Goal: Use online tool/utility: Use online tool/utility

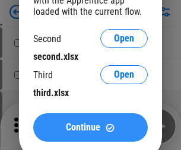
click at [90, 128] on span "Continue" at bounding box center [83, 127] width 34 height 9
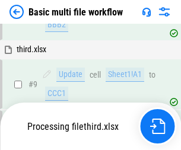
scroll to position [497, 0]
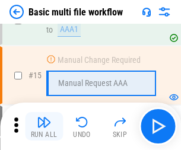
click at [44, 126] on img "button" at bounding box center [44, 122] width 14 height 14
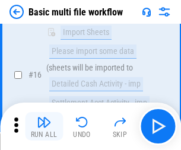
click at [44, 126] on img "button" at bounding box center [44, 122] width 14 height 14
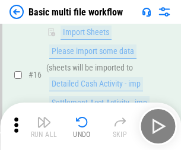
scroll to position [790, 0]
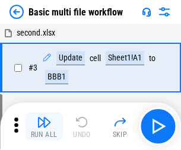
click at [44, 126] on img "button" at bounding box center [44, 122] width 14 height 14
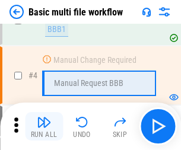
click at [44, 126] on img "button" at bounding box center [44, 122] width 14 height 14
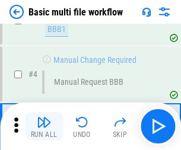
click at [44, 126] on img "button" at bounding box center [44, 122] width 14 height 14
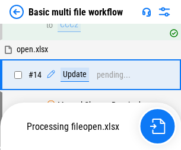
scroll to position [621, 0]
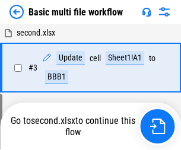
scroll to position [204, 0]
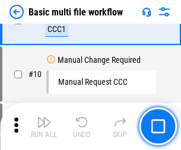
click at [44, 126] on img "button" at bounding box center [44, 122] width 14 height 14
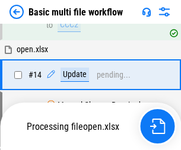
scroll to position [706, 0]
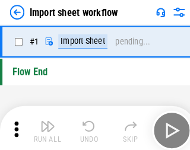
click at [44, 126] on img "button" at bounding box center [46, 122] width 14 height 14
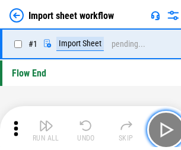
scroll to position [4, 0]
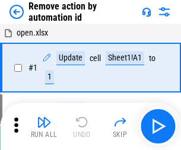
scroll to position [44, 0]
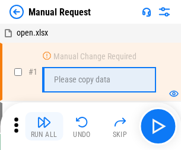
click at [44, 126] on img "button" at bounding box center [44, 122] width 14 height 14
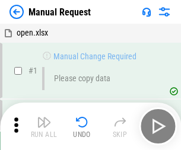
scroll to position [40, 0]
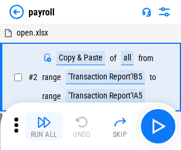
click at [44, 126] on img "button" at bounding box center [44, 122] width 14 height 14
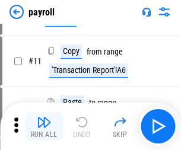
scroll to position [86, 0]
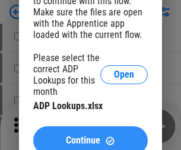
click at [90, 136] on span "Continue" at bounding box center [83, 140] width 34 height 9
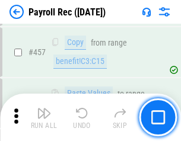
scroll to position [6327, 0]
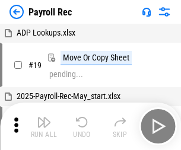
click at [44, 126] on img "button" at bounding box center [44, 122] width 14 height 14
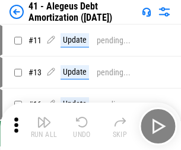
click at [44, 126] on img "button" at bounding box center [44, 122] width 14 height 14
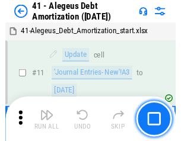
scroll to position [147, 0]
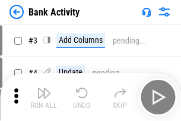
click at [44, 97] on img "button" at bounding box center [44, 92] width 14 height 14
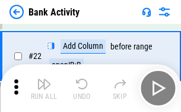
scroll to position [318, 0]
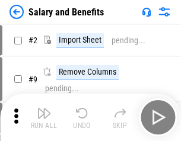
click at [44, 118] on img "button" at bounding box center [44, 113] width 14 height 14
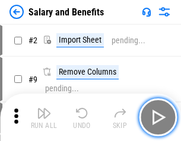
scroll to position [16, 0]
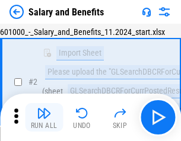
click at [44, 118] on img "button" at bounding box center [44, 113] width 14 height 14
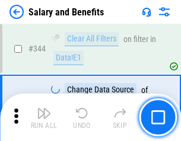
scroll to position [5559, 0]
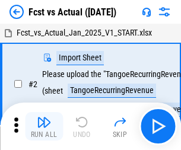
click at [44, 118] on img "button" at bounding box center [44, 122] width 14 height 14
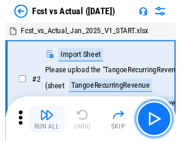
scroll to position [15, 0]
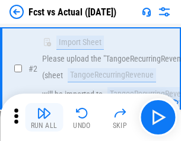
click at [44, 118] on img "button" at bounding box center [44, 113] width 14 height 14
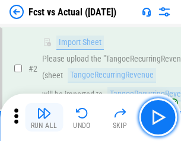
scroll to position [111, 0]
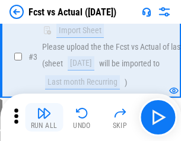
click at [44, 118] on img "button" at bounding box center [44, 113] width 14 height 14
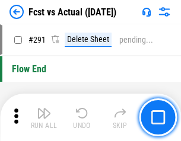
scroll to position [5619, 0]
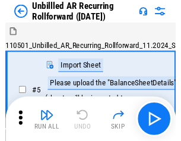
scroll to position [26, 0]
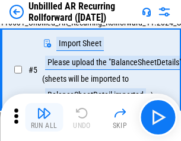
click at [44, 118] on img "button" at bounding box center [44, 113] width 14 height 14
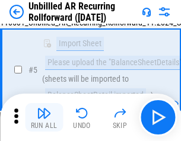
click at [44, 118] on img "button" at bounding box center [44, 113] width 14 height 14
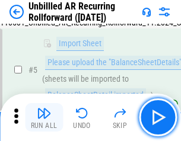
scroll to position [112, 0]
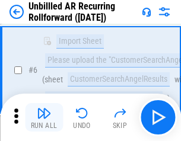
click at [44, 118] on img "button" at bounding box center [44, 113] width 14 height 14
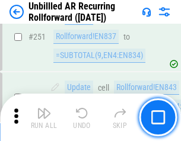
scroll to position [4033, 0]
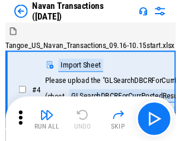
scroll to position [19, 0]
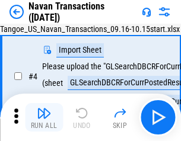
click at [44, 118] on img "button" at bounding box center [44, 113] width 14 height 14
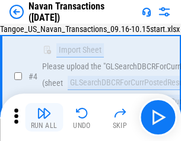
click at [44, 118] on img "button" at bounding box center [44, 113] width 14 height 14
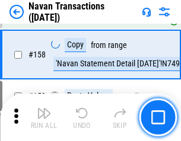
scroll to position [3849, 0]
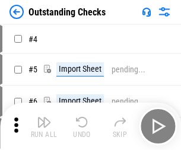
click at [44, 118] on img "button" at bounding box center [44, 122] width 14 height 14
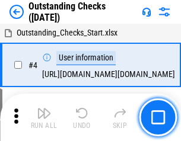
scroll to position [50, 0]
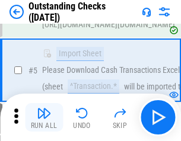
click at [44, 118] on img "button" at bounding box center [44, 113] width 14 height 14
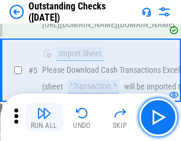
scroll to position [124, 0]
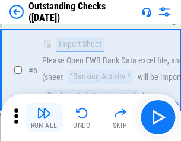
click at [44, 118] on img "button" at bounding box center [44, 113] width 14 height 14
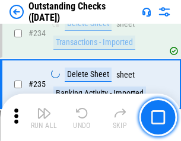
scroll to position [3605, 0]
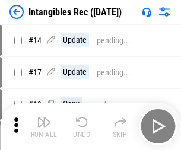
click at [44, 126] on img "button" at bounding box center [44, 122] width 14 height 14
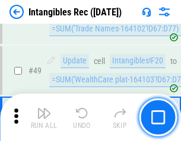
scroll to position [462, 0]
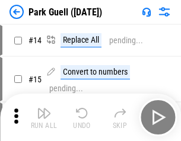
click at [44, 118] on img "button" at bounding box center [44, 113] width 14 height 14
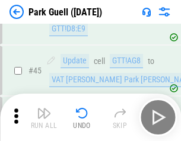
scroll to position [1485, 0]
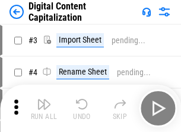
click at [44, 100] on img "button" at bounding box center [44, 104] width 14 height 14
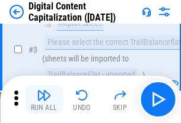
click at [44, 100] on img "button" at bounding box center [44, 95] width 14 height 14
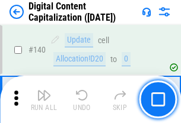
scroll to position [1259, 0]
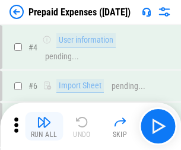
click at [44, 118] on img "button" at bounding box center [44, 122] width 14 height 14
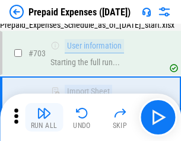
click at [44, 118] on img "button" at bounding box center [44, 113] width 14 height 14
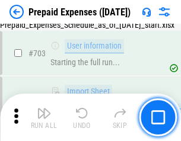
scroll to position [3265, 0]
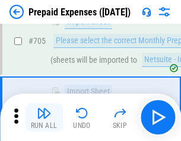
click at [44, 118] on img "button" at bounding box center [44, 113] width 14 height 14
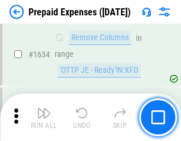
scroll to position [11560, 0]
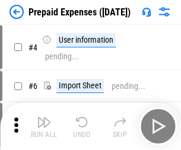
click at [44, 126] on img "button" at bounding box center [44, 122] width 14 height 14
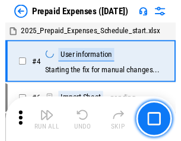
scroll to position [52, 0]
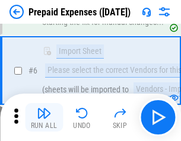
click at [44, 118] on img "button" at bounding box center [44, 113] width 14 height 14
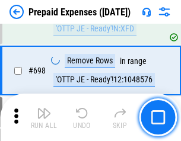
scroll to position [4134, 0]
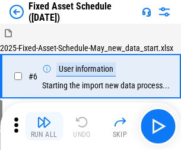
click at [44, 126] on img "button" at bounding box center [44, 122] width 14 height 14
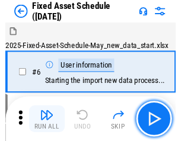
scroll to position [64, 0]
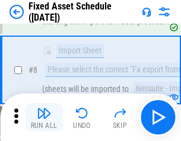
click at [44, 118] on img "button" at bounding box center [44, 113] width 14 height 14
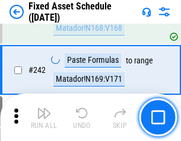
scroll to position [3678, 0]
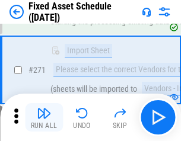
click at [44, 118] on img "button" at bounding box center [44, 113] width 14 height 14
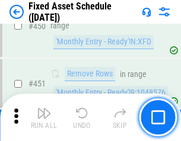
scroll to position [5307, 0]
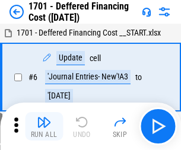
click at [44, 126] on img "button" at bounding box center [44, 122] width 14 height 14
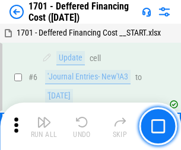
scroll to position [142, 0]
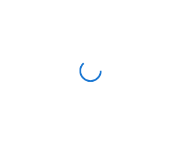
scroll to position [2, 0]
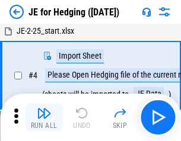
click at [44, 118] on img "button" at bounding box center [44, 113] width 14 height 14
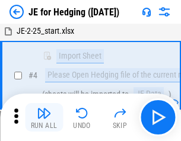
click at [44, 118] on img "button" at bounding box center [44, 113] width 14 height 14
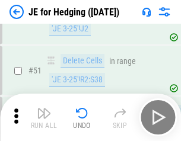
scroll to position [769, 0]
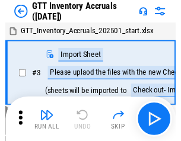
scroll to position [2, 0]
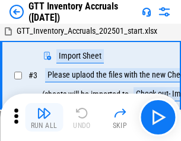
click at [44, 118] on img "button" at bounding box center [44, 113] width 14 height 14
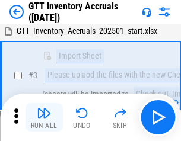
click at [44, 118] on img "button" at bounding box center [44, 113] width 14 height 14
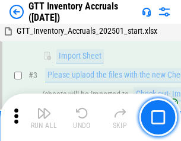
scroll to position [77, 0]
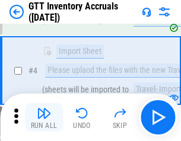
click at [44, 118] on img "button" at bounding box center [44, 113] width 14 height 14
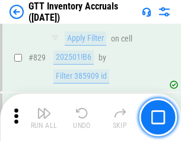
scroll to position [9012, 0]
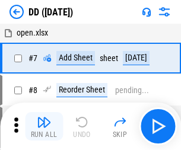
click at [44, 126] on img "button" at bounding box center [44, 122] width 14 height 14
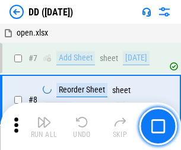
scroll to position [115, 0]
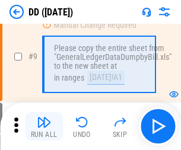
click at [44, 126] on img "button" at bounding box center [44, 122] width 14 height 14
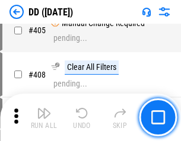
scroll to position [5312, 0]
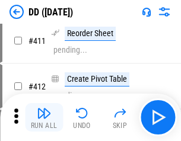
click at [44, 118] on img "button" at bounding box center [44, 113] width 14 height 14
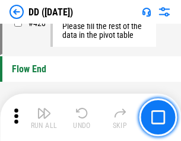
scroll to position [5683, 0]
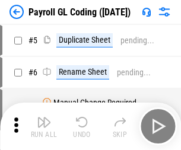
click at [44, 126] on img "button" at bounding box center [44, 122] width 14 height 14
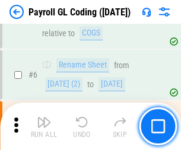
scroll to position [142, 0]
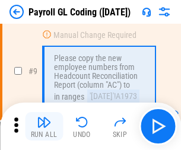
click at [44, 126] on img "button" at bounding box center [44, 122] width 14 height 14
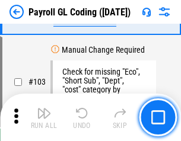
scroll to position [2785, 0]
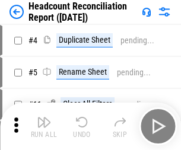
click at [44, 126] on img "button" at bounding box center [44, 122] width 14 height 14
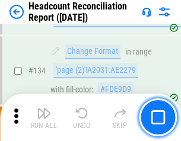
scroll to position [1427, 0]
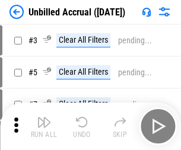
click at [44, 126] on img "button" at bounding box center [44, 122] width 14 height 14
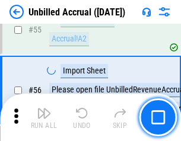
scroll to position [1240, 0]
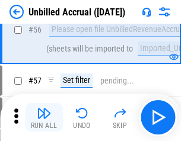
click at [44, 118] on img "button" at bounding box center [44, 113] width 14 height 14
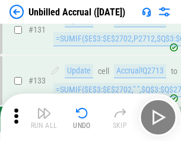
scroll to position [3536, 0]
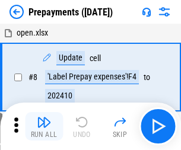
click at [44, 126] on img "button" at bounding box center [44, 122] width 14 height 14
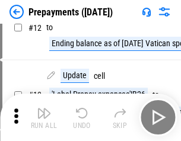
scroll to position [74, 0]
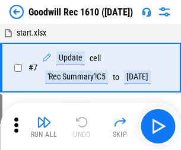
scroll to position [203, 0]
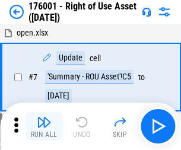
click at [44, 126] on img "button" at bounding box center [44, 122] width 14 height 14
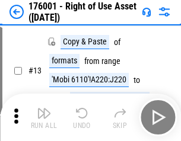
scroll to position [77, 0]
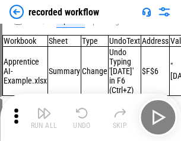
click at [44, 118] on img "button" at bounding box center [44, 113] width 14 height 14
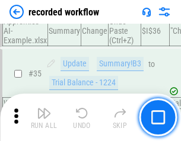
scroll to position [3711, 0]
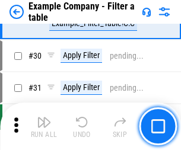
scroll to position [1086, 0]
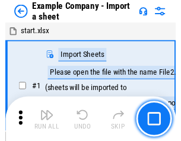
scroll to position [18, 0]
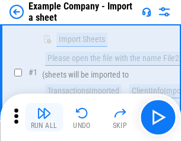
click at [44, 118] on img "button" at bounding box center [44, 113] width 14 height 14
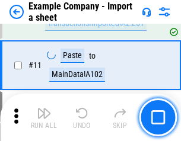
scroll to position [262, 0]
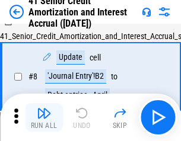
click at [44, 118] on img "button" at bounding box center [44, 113] width 14 height 14
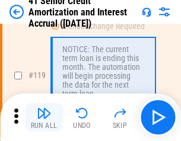
click at [44, 118] on img "button" at bounding box center [44, 113] width 14 height 14
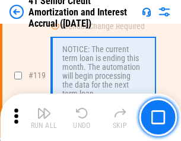
scroll to position [1120, 0]
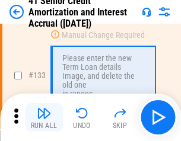
click at [44, 118] on img "button" at bounding box center [44, 113] width 14 height 14
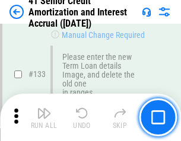
scroll to position [1241, 0]
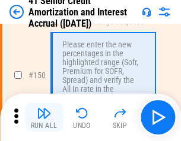
click at [44, 118] on img "button" at bounding box center [44, 113] width 14 height 14
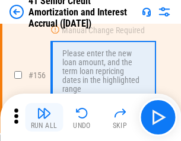
click at [44, 118] on img "button" at bounding box center [44, 113] width 14 height 14
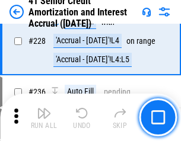
scroll to position [2659, 0]
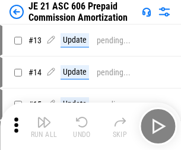
click at [44, 118] on img "button" at bounding box center [44, 122] width 14 height 14
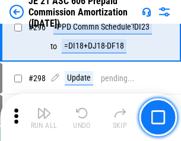
scroll to position [2185, 0]
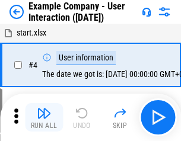
click at [44, 118] on img "button" at bounding box center [44, 113] width 14 height 14
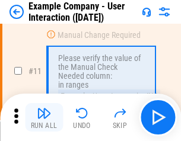
click at [44, 118] on img "button" at bounding box center [44, 113] width 14 height 14
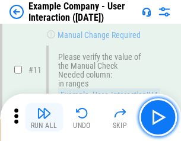
scroll to position [257, 0]
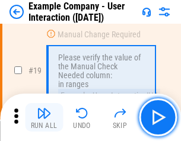
click at [44, 118] on img "button" at bounding box center [44, 113] width 14 height 14
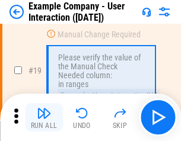
click at [44, 118] on img "button" at bounding box center [44, 113] width 14 height 14
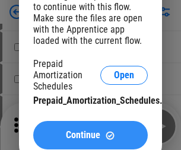
click at [90, 135] on span "Continue" at bounding box center [83, 135] width 34 height 9
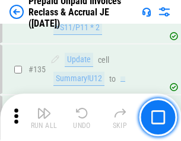
scroll to position [1539, 0]
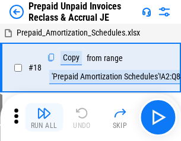
click at [44, 118] on img "button" at bounding box center [44, 113] width 14 height 14
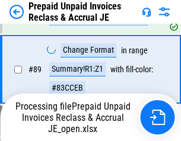
scroll to position [969, 0]
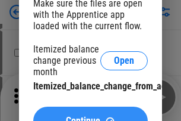
click at [90, 116] on span "Continue" at bounding box center [83, 120] width 34 height 9
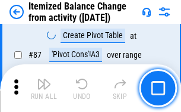
scroll to position [1161, 0]
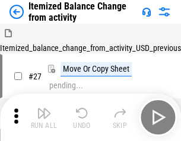
scroll to position [18, 0]
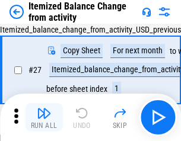
click at [44, 118] on img "button" at bounding box center [44, 113] width 14 height 14
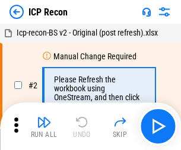
scroll to position [5, 0]
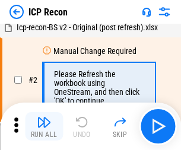
click at [44, 126] on img "button" at bounding box center [44, 122] width 14 height 14
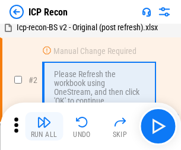
click at [44, 126] on img "button" at bounding box center [44, 122] width 14 height 14
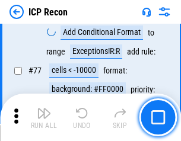
scroll to position [1067, 0]
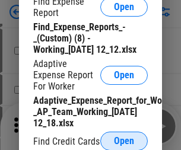
click at [124, 141] on span "Open" at bounding box center [124, 141] width 20 height 9
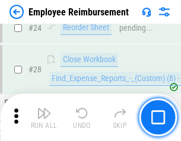
scroll to position [555, 0]
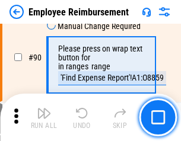
click at [44, 118] on img "button" at bounding box center [44, 113] width 14 height 14
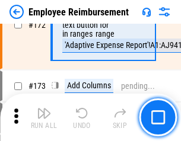
click at [44, 118] on img "button" at bounding box center [44, 113] width 14 height 14
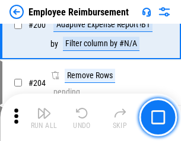
scroll to position [3004, 0]
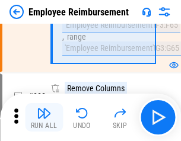
click at [44, 118] on img "button" at bounding box center [44, 113] width 14 height 14
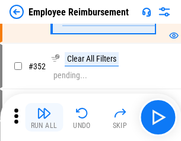
click at [44, 118] on img "button" at bounding box center [44, 113] width 14 height 14
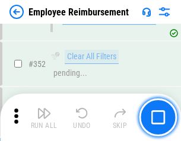
scroll to position [6121, 0]
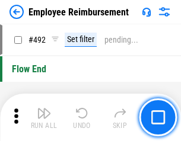
click at [44, 118] on img "button" at bounding box center [44, 113] width 14 height 14
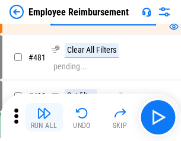
click at [44, 118] on img "button" at bounding box center [44, 113] width 14 height 14
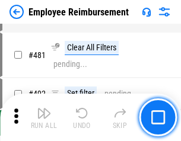
scroll to position [7259, 0]
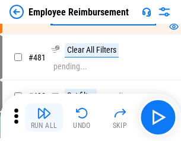
click at [44, 118] on img "button" at bounding box center [44, 113] width 14 height 14
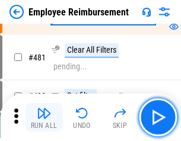
click at [44, 118] on img "button" at bounding box center [44, 113] width 14 height 14
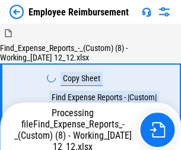
scroll to position [40, 0]
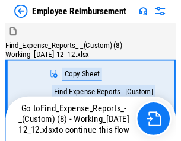
scroll to position [40, 0]
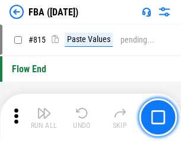
scroll to position [10628, 0]
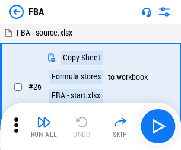
scroll to position [12, 0]
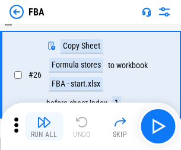
click at [44, 126] on img "button" at bounding box center [44, 122] width 14 height 14
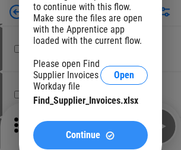
click at [90, 135] on span "Continue" at bounding box center [83, 135] width 34 height 9
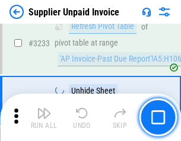
scroll to position [28915, 0]
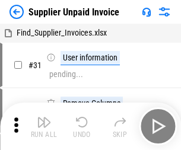
scroll to position [39, 0]
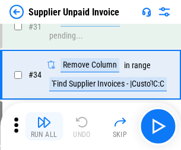
click at [44, 126] on img "button" at bounding box center [44, 122] width 14 height 14
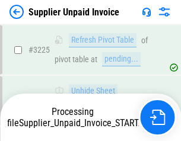
scroll to position [28874, 0]
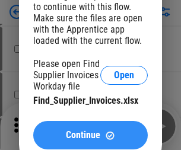
click at [90, 135] on span "Continue" at bounding box center [83, 135] width 34 height 9
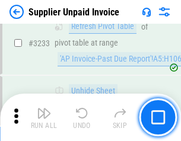
scroll to position [28915, 0]
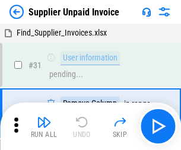
scroll to position [39, 0]
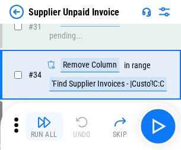
click at [44, 126] on img "button" at bounding box center [44, 122] width 14 height 14
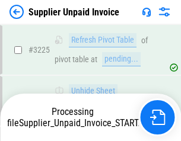
scroll to position [28771, 0]
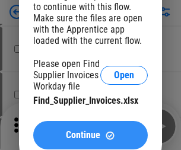
click at [90, 135] on span "Continue" at bounding box center [83, 135] width 34 height 9
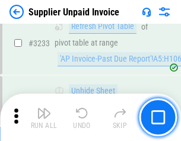
scroll to position [28915, 0]
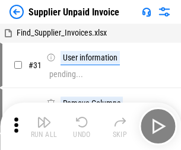
scroll to position [39, 0]
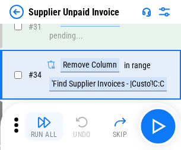
click at [44, 126] on img "button" at bounding box center [44, 122] width 14 height 14
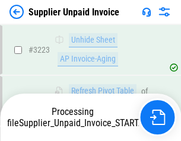
scroll to position [28771, 0]
